Goal: Task Accomplishment & Management: Complete application form

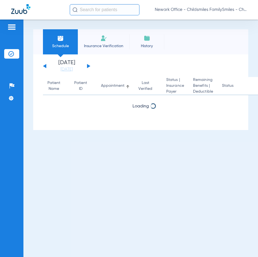
click at [104, 12] on input "text" at bounding box center [105, 9] width 70 height 11
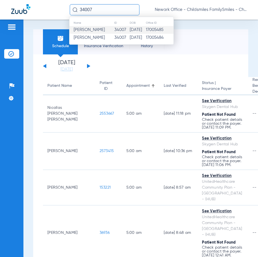
type input "34007"
click at [120, 32] on td "34007" at bounding box center [121, 30] width 15 height 8
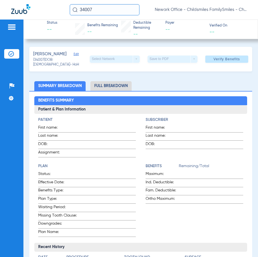
click at [121, 8] on input "34007" at bounding box center [105, 9] width 70 height 11
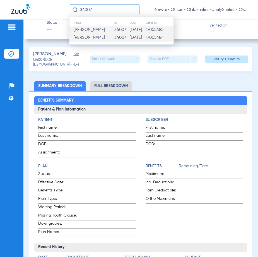
click at [110, 33] on td "[PERSON_NAME]" at bounding box center [91, 30] width 45 height 8
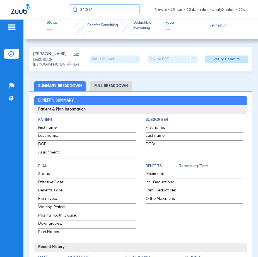
click at [102, 12] on input "34007" at bounding box center [105, 9] width 70 height 11
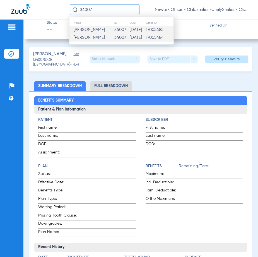
click at [97, 27] on td "[PERSON_NAME]" at bounding box center [91, 30] width 45 height 8
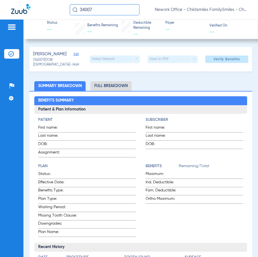
click at [101, 13] on input "34007" at bounding box center [105, 9] width 70 height 11
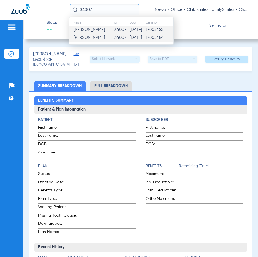
drag, startPoint x: 96, startPoint y: 33, endPoint x: 96, endPoint y: 37, distance: 3.6
click at [96, 37] on tbody "Christopher Polanco 34007 12/19/1995 17005485 Christopher Polanco 34007 12/19/1…" at bounding box center [121, 34] width 104 height 16
click at [96, 37] on span "[PERSON_NAME]" at bounding box center [89, 37] width 31 height 4
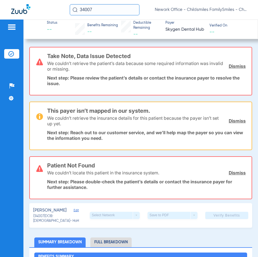
click at [234, 66] on link "Dismiss" at bounding box center [236, 66] width 17 height 6
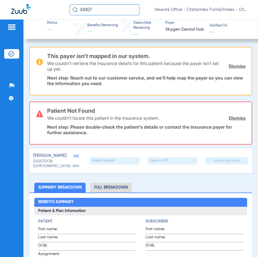
click at [234, 66] on link "Dismiss" at bounding box center [236, 66] width 17 height 6
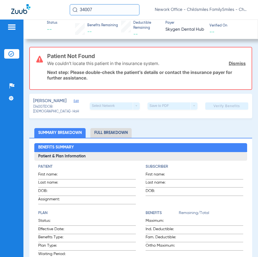
click at [234, 66] on div "We couldn’t locate this patient in the insurance system. Dismiss" at bounding box center [146, 63] width 198 height 14
click at [239, 64] on link "Dismiss" at bounding box center [236, 63] width 17 height 6
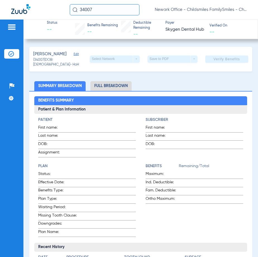
click at [84, 55] on div "POLANCO, CHRISTOPHER Edit (34007) DOB: 12/19/1995 - HoH Select Network arrow_dr…" at bounding box center [140, 59] width 223 height 25
click at [79, 55] on span "Edit" at bounding box center [76, 54] width 5 height 5
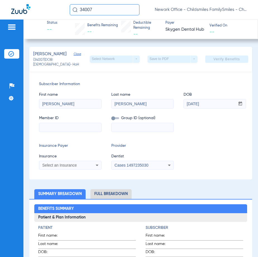
paste input "3HZN89993270"
type input "3HZN89993270"
drag, startPoint x: 147, startPoint y: 128, endPoint x: 76, endPoint y: 128, distance: 71.1
click at [76, 128] on div "Member ID Group ID (optional) 3HZN89993270" at bounding box center [140, 120] width 203 height 21
paste input "3HZN89993270"
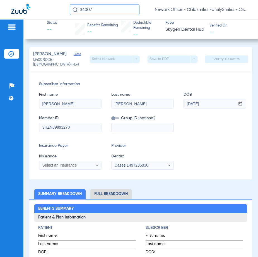
type input "3HZN89993270"
paste input "096182-0014"
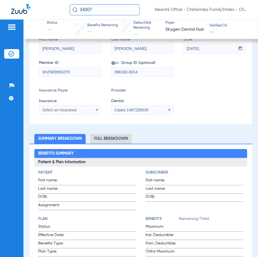
scroll to position [56, 0]
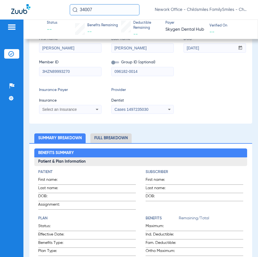
type input "096182-0014"
click at [71, 111] on span "Select an Insurance" at bounding box center [59, 109] width 35 height 4
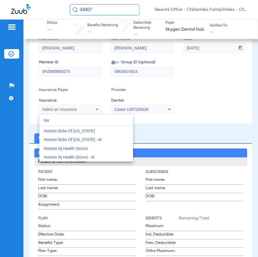
scroll to position [0, 0]
type input "hor"
click at [101, 139] on mat-option "Horizon Bcbs Of [US_STATE] - Ai" at bounding box center [86, 139] width 94 height 9
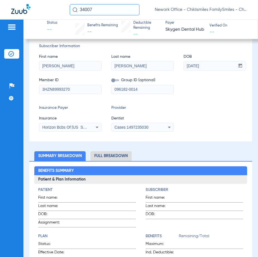
scroll to position [28, 0]
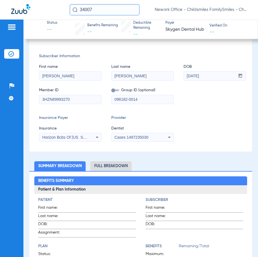
click at [155, 137] on div "Cases 1497235030" at bounding box center [142, 137] width 62 height 7
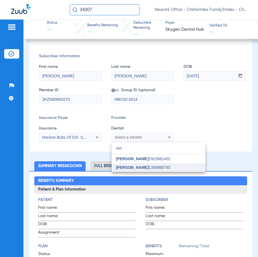
type input "vivi"
click at [160, 163] on mat-option "[PERSON_NAME] 1356865745" at bounding box center [158, 167] width 94 height 9
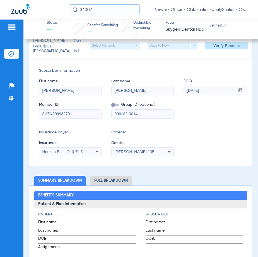
scroll to position [0, 0]
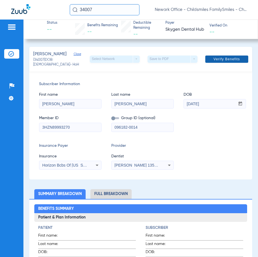
click at [232, 59] on span "Verify Benefits" at bounding box center [226, 59] width 26 height 4
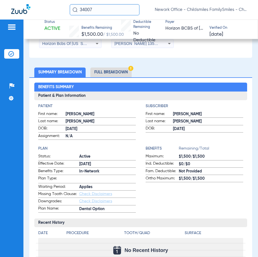
scroll to position [167, 0]
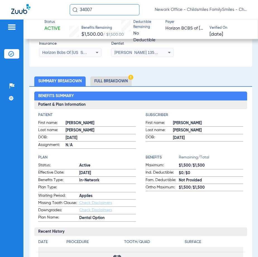
click at [112, 83] on li "Full Breakdown" at bounding box center [110, 81] width 41 height 10
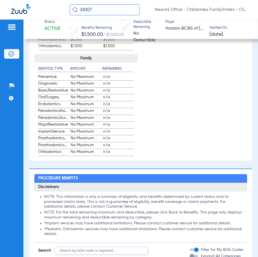
scroll to position [514, 0]
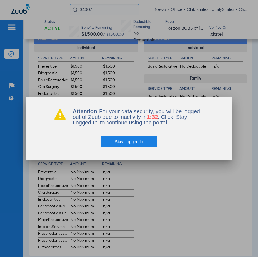
click at [147, 140] on button "Stay Logged In" at bounding box center [129, 141] width 56 height 11
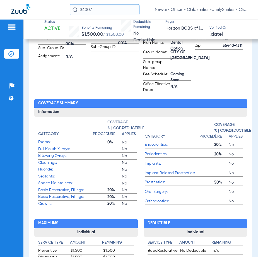
scroll to position [291, 0]
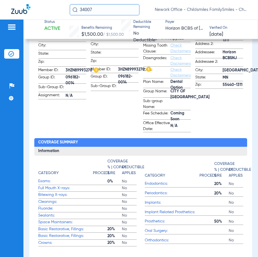
click at [114, 15] on input "34007" at bounding box center [105, 9] width 70 height 11
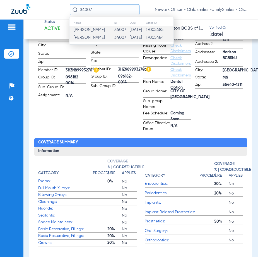
paste input "2566169"
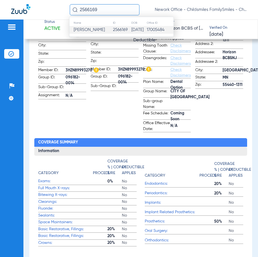
type input "2566169"
click at [132, 32] on td "10/24/2000" at bounding box center [139, 30] width 16 height 8
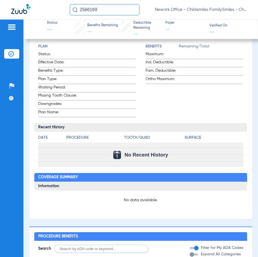
type input "Kenia"
type input "Lemus"
type input "10/24/2000"
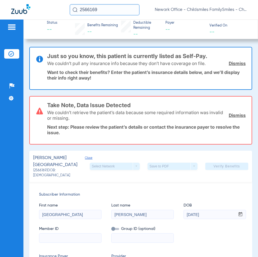
click at [114, 7] on input "2566169" at bounding box center [105, 9] width 70 height 11
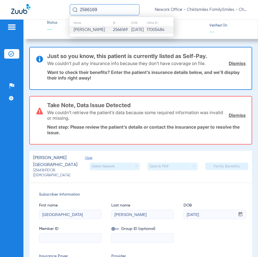
click at [114, 7] on input "2566169" at bounding box center [105, 9] width 70 height 11
paste input "038074"
type input "2038074"
click at [129, 31] on td "2038074" at bounding box center [128, 30] width 18 height 8
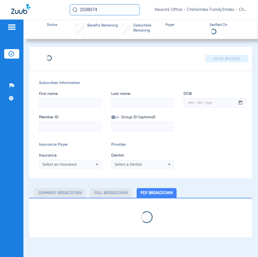
type input "CRISTOP"
type input "MANCHENOQUIS"
type input "01/06/2010"
type input "72531402"
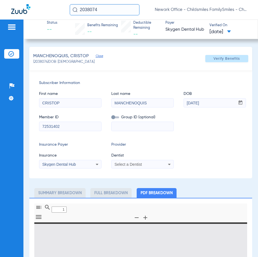
type input "0"
select select "page-width"
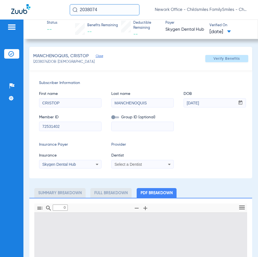
type input "1"
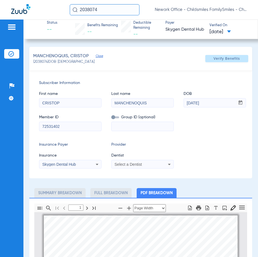
click at [107, 15] on div "2038074 Newark Office - Childsmiles FamilySmiles - ChildSmiles PA - Newark Gene…" at bounding box center [129, 10] width 258 height 20
click at [113, 10] on input "2038074" at bounding box center [105, 9] width 70 height 11
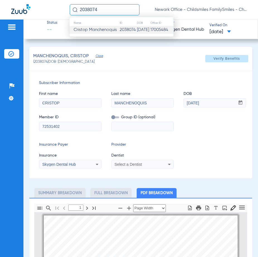
click at [113, 10] on input "2038074" at bounding box center [105, 9] width 70 height 11
type input "2566169"
click at [136, 33] on td "10/24/2000" at bounding box center [139, 30] width 16 height 8
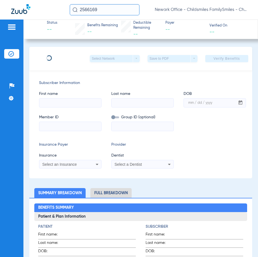
type input "Kenia"
type input "Lemus"
type input "10/24/2000"
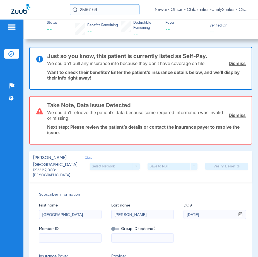
click at [229, 112] on link "Dismiss" at bounding box center [236, 115] width 17 height 6
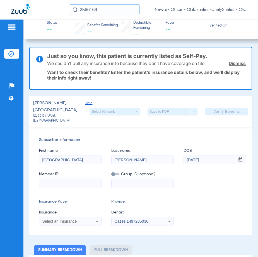
click at [233, 62] on link "Dismiss" at bounding box center [236, 63] width 17 height 6
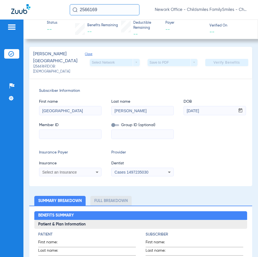
drag, startPoint x: 72, startPoint y: 121, endPoint x: 62, endPoint y: 128, distance: 12.8
paste input "450227338"
type input "450227338"
paste input "569008"
type input "569008"
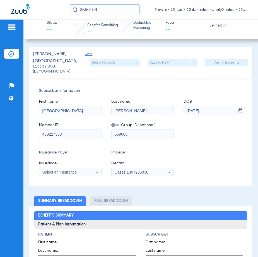
click at [74, 169] on div "Select an Insurance" at bounding box center [70, 172] width 62 height 7
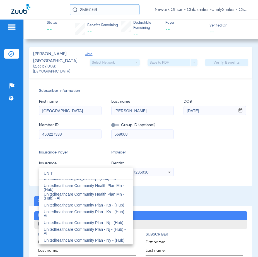
scroll to position [139, 0]
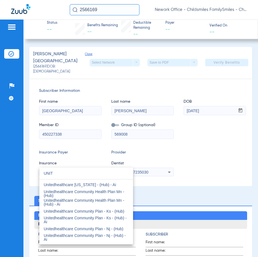
click at [76, 171] on input "UNIT" at bounding box center [86, 172] width 94 height 11
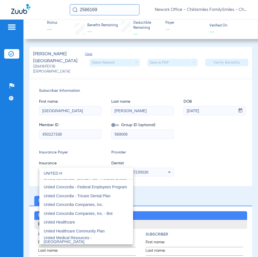
scroll to position [0, 0]
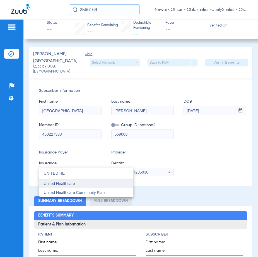
type input "UNITED HE"
click at [81, 183] on mat-option "United Healthcare" at bounding box center [86, 183] width 94 height 9
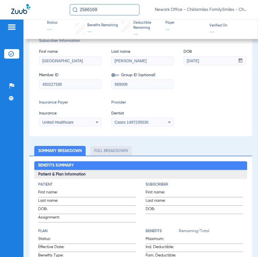
scroll to position [56, 0]
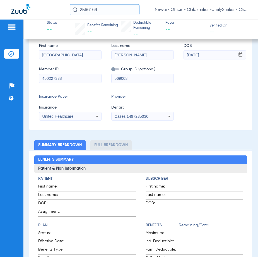
click at [147, 114] on span "Cases 1497235030" at bounding box center [132, 116] width 34 height 4
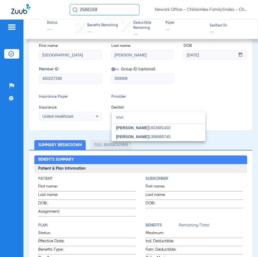
type input "VIVI"
click at [175, 136] on mat-option "[PERSON_NAME] 1356865745" at bounding box center [158, 136] width 94 height 9
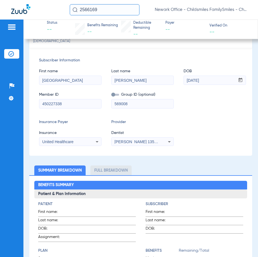
scroll to position [0, 0]
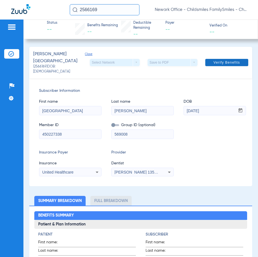
click at [221, 63] on span at bounding box center [226, 62] width 43 height 13
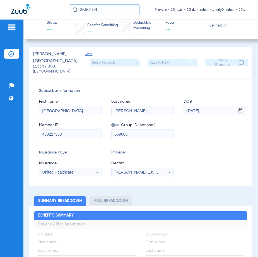
click at [212, 131] on div "Member ID 450227338 Group ID (optional) 569008" at bounding box center [140, 127] width 203 height 21
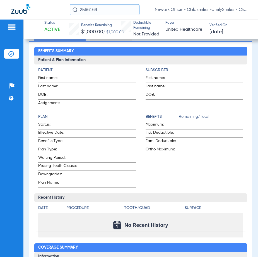
scroll to position [139, 0]
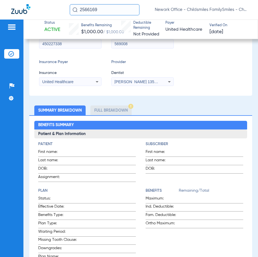
click at [117, 105] on li "Full Breakdown" at bounding box center [110, 110] width 41 height 10
click at [115, 105] on li "Full Breakdown" at bounding box center [110, 110] width 41 height 10
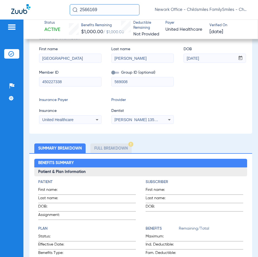
scroll to position [111, 0]
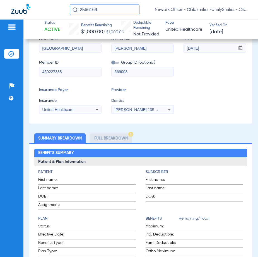
click at [121, 133] on li "Full Breakdown" at bounding box center [110, 138] width 41 height 10
drag, startPoint x: 117, startPoint y: 126, endPoint x: 115, endPoint y: 129, distance: 3.7
click at [116, 133] on li "Full Breakdown" at bounding box center [110, 138] width 41 height 10
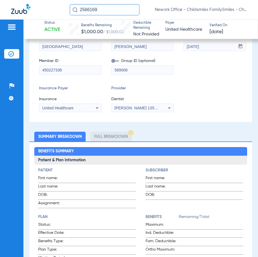
scroll to position [0, 0]
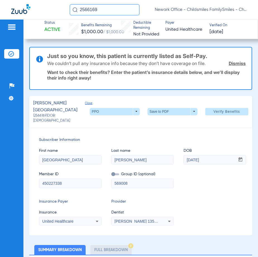
click at [138, 32] on span "Not Provided" at bounding box center [146, 34] width 26 height 4
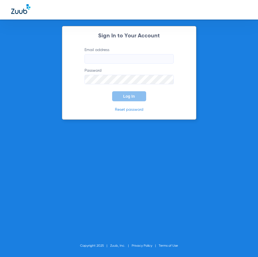
type input "somme@abradental.com"
click at [140, 93] on button "Log In" at bounding box center [129, 96] width 34 height 10
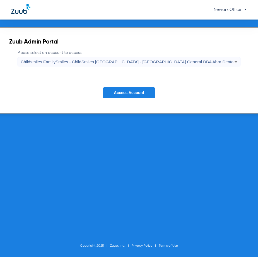
click at [146, 93] on button "Access Account" at bounding box center [129, 92] width 52 height 11
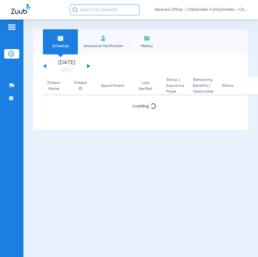
click at [107, 17] on div "Newark Office - Childsmiles FamilySmiles - ChildSmiles [GEOGRAPHIC_DATA] - [GEO…" at bounding box center [129, 10] width 258 height 20
click at [110, 11] on input "text" at bounding box center [105, 9] width 70 height 11
click at [117, 9] on input "text" at bounding box center [105, 9] width 70 height 11
click at [117, 9] on input "2366010" at bounding box center [105, 9] width 70 height 11
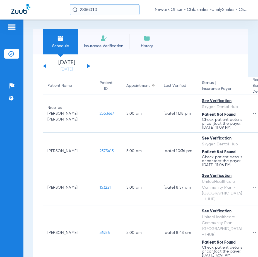
click at [116, 9] on input "2366010" at bounding box center [105, 9] width 70 height 11
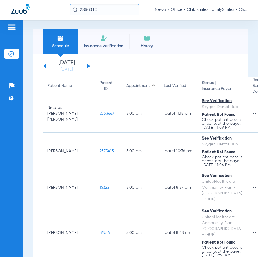
click at [116, 9] on input "2366010" at bounding box center [105, 9] width 70 height 11
click at [109, 12] on input "2366010" at bounding box center [105, 9] width 70 height 11
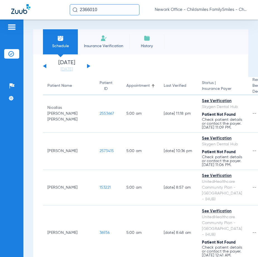
click at [108, 9] on input "2366010" at bounding box center [105, 9] width 70 height 11
click at [101, 9] on input "2366010" at bounding box center [105, 9] width 70 height 11
click at [48, 12] on div "2366010 Newark Office - Childsmiles FamilySmiles - ChildSmiles PA - Newark Gene…" at bounding box center [129, 10] width 258 height 20
click at [50, 11] on div "2366010 Newark Office - Childsmiles FamilySmiles - ChildSmiles PA - Newark Gene…" at bounding box center [129, 10] width 258 height 20
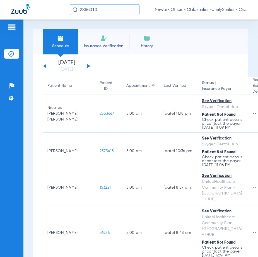
click at [101, 10] on input "2366010" at bounding box center [105, 9] width 70 height 11
click at [115, 7] on input "2366010" at bounding box center [105, 9] width 70 height 11
type input "2366010"
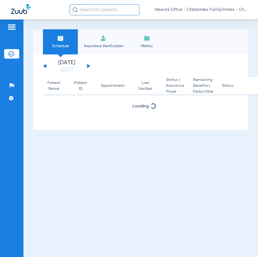
click at [110, 9] on input "text" at bounding box center [105, 9] width 70 height 11
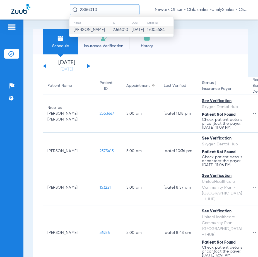
type input "2366010"
click at [116, 31] on td "2366010" at bounding box center [121, 30] width 19 height 8
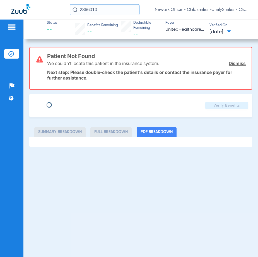
type input "OUMOU"
type input "DOUMBOUYA"
type input "[DATE]"
type input "102756135"
click at [79, 102] on span "Edit" at bounding box center [76, 103] width 5 height 5
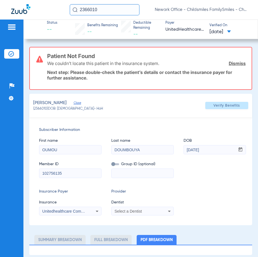
click at [92, 208] on div "Unitedhealthcare Community Plan - Nj - (Hub)" at bounding box center [70, 211] width 62 height 7
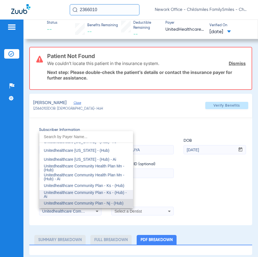
scroll to position [3448, 0]
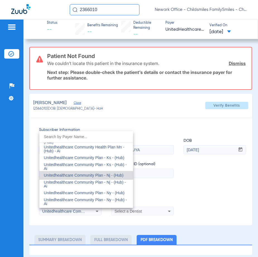
click at [178, 183] on div at bounding box center [129, 128] width 258 height 257
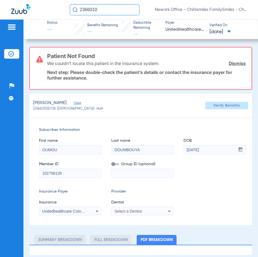
click at [112, 10] on input "2366010" at bounding box center [105, 9] width 70 height 11
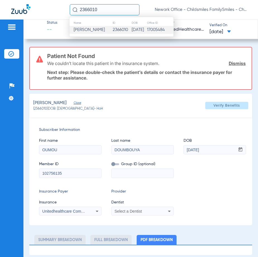
click at [112, 10] on input "2366010" at bounding box center [105, 9] width 70 height 11
type input "669203"
click at [117, 32] on td "669203" at bounding box center [121, 30] width 17 height 8
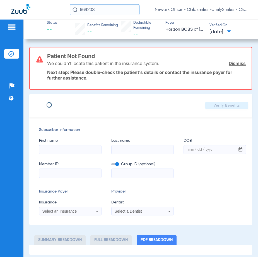
type input "[PERSON_NAME]"
type input "Ogaus"
type input "[DATE]"
type input "3HZN55239950"
type input "100DN0010"
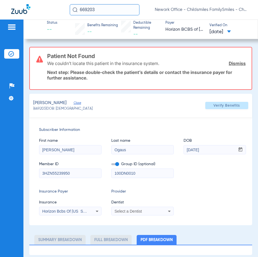
click at [145, 210] on div "Select a Dentist" at bounding box center [137, 211] width 45 height 4
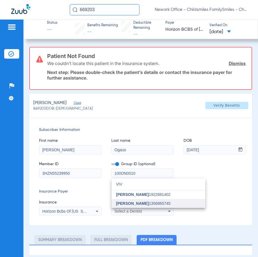
type input "VIV"
click at [147, 204] on span "[PERSON_NAME] 1356865745" at bounding box center [143, 203] width 54 height 4
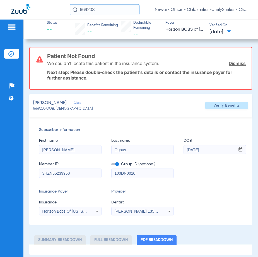
click at [96, 211] on icon at bounding box center [97, 211] width 7 height 7
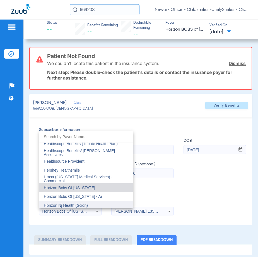
scroll to position [1999, 0]
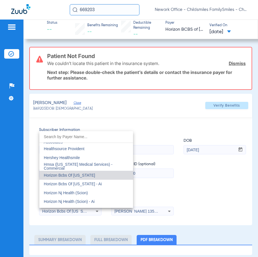
click at [104, 185] on mat-option "Horizon Bcbs Of [US_STATE] - Ai" at bounding box center [86, 183] width 94 height 9
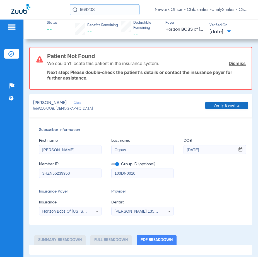
click at [233, 104] on span "Verify Benefits" at bounding box center [226, 105] width 26 height 4
